Goal: Task Accomplishment & Management: Use online tool/utility

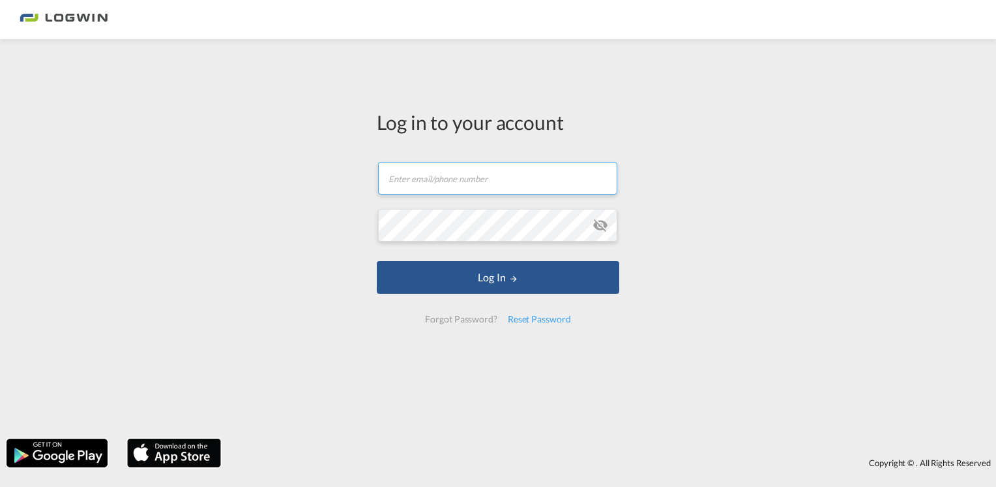
click at [521, 189] on input "text" at bounding box center [497, 178] width 239 height 33
type input "[PERSON_NAME][EMAIL_ADDRESS][PERSON_NAME][DOMAIN_NAME]"
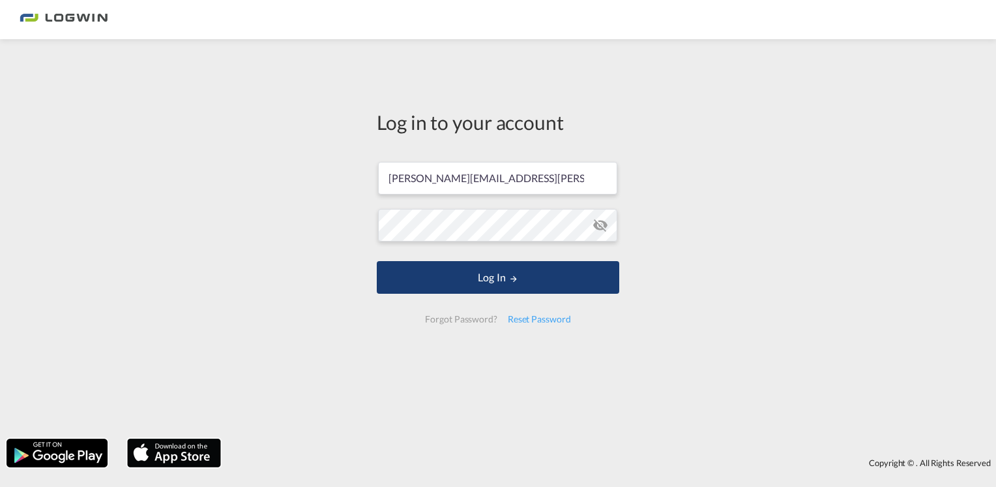
click at [476, 278] on button "Log In" at bounding box center [498, 277] width 243 height 33
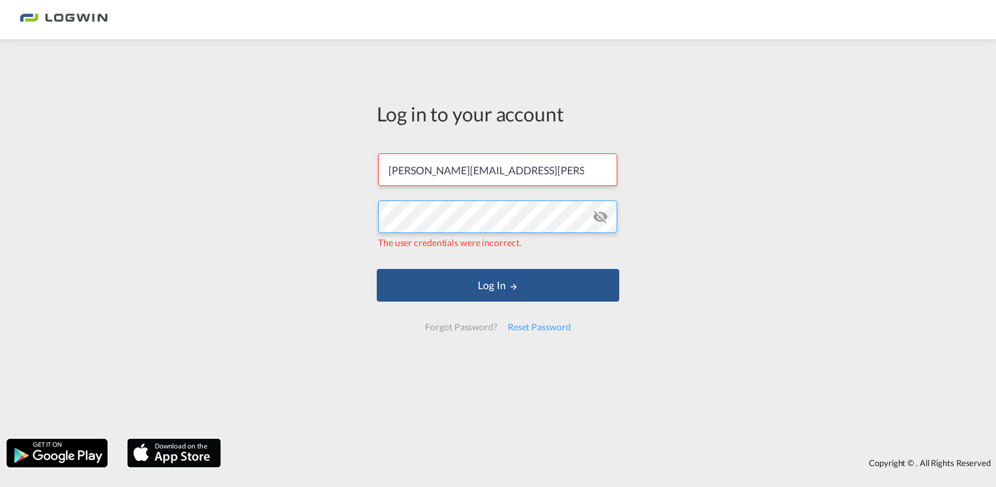
click at [262, 195] on div "Log in to your account [PERSON_NAME][EMAIL_ADDRESS][PERSON_NAME][DOMAIN_NAME] T…" at bounding box center [498, 239] width 996 height 386
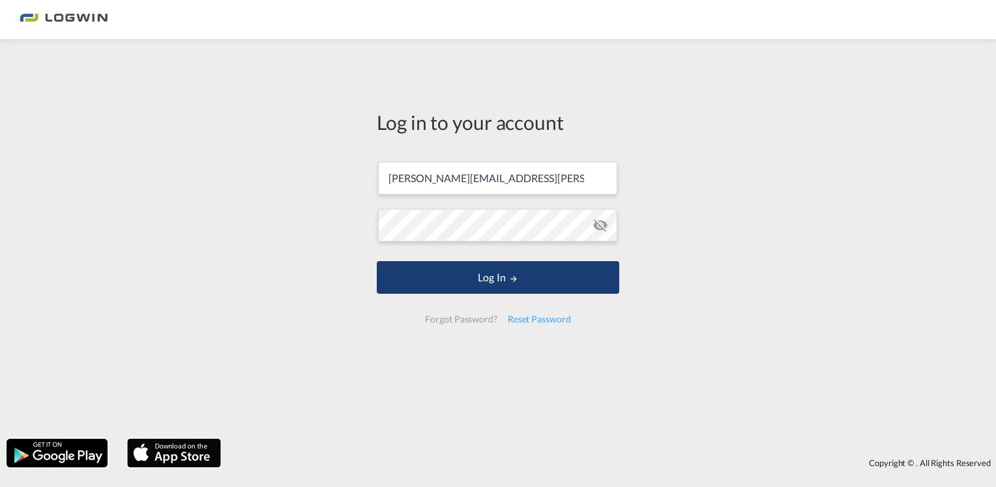
click at [496, 278] on button "Log In" at bounding box center [498, 277] width 243 height 33
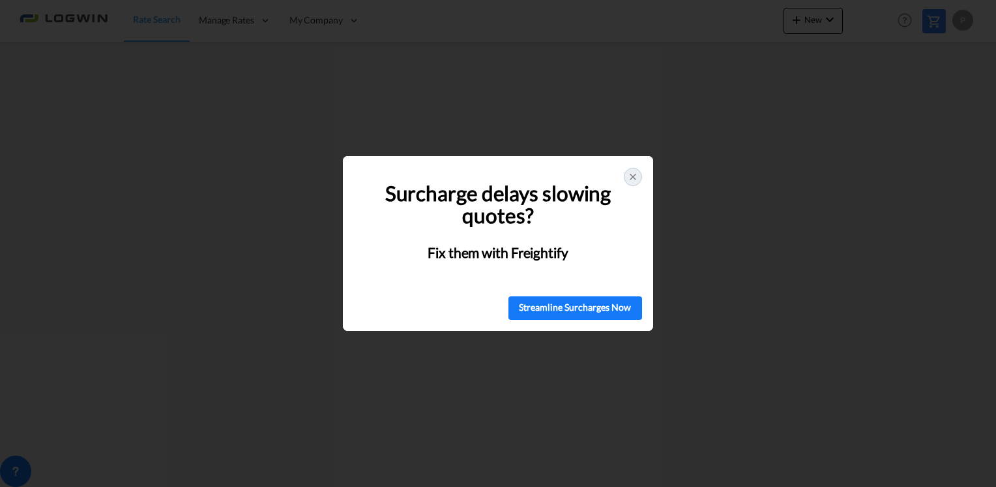
click at [633, 173] on icon at bounding box center [633, 177] width 10 height 10
